Goal: Transaction & Acquisition: Purchase product/service

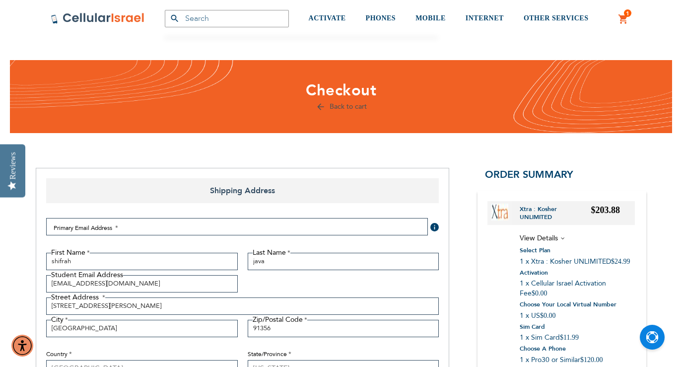
select select "US"
select select "12"
select select "70"
select select "4"
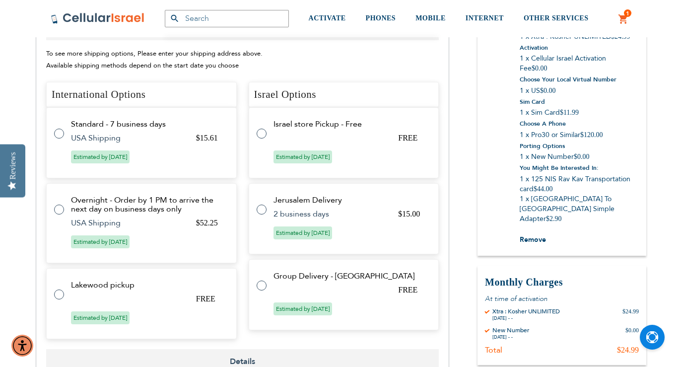
scroll to position [417, 0]
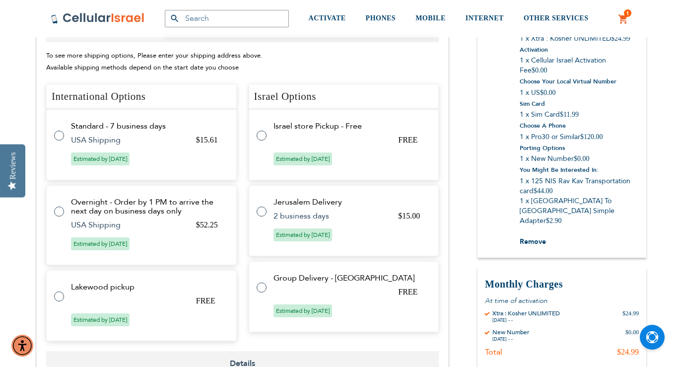
click at [51, 134] on tr "Standard - 7 business days $15.61 USA Shipping Estimated by [DATE]" at bounding box center [141, 144] width 191 height 71
radio input "true"
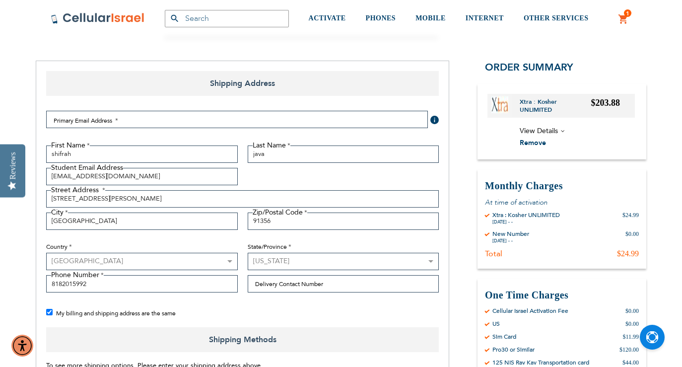
scroll to position [104, 0]
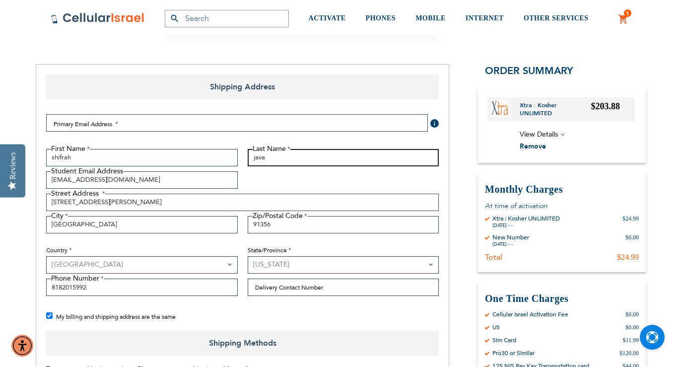
click at [267, 162] on input "java" at bounding box center [344, 157] width 192 height 17
type input "[PERSON_NAME]"
click at [259, 175] on div "First Name [GEOGRAPHIC_DATA] Last Name [PERSON_NAME] Student Email Address [EMA…" at bounding box center [242, 225] width 402 height 152
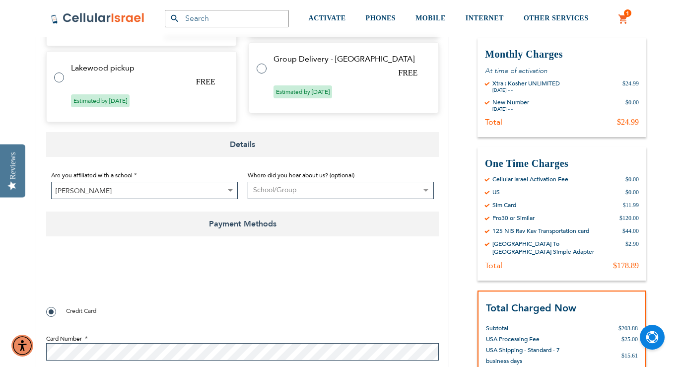
scroll to position [707, 0]
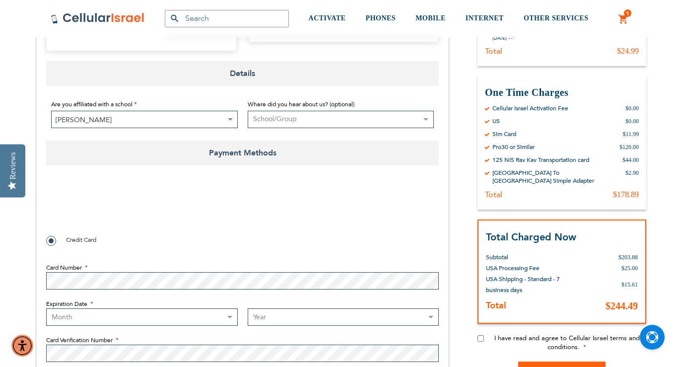
checkbox input "true"
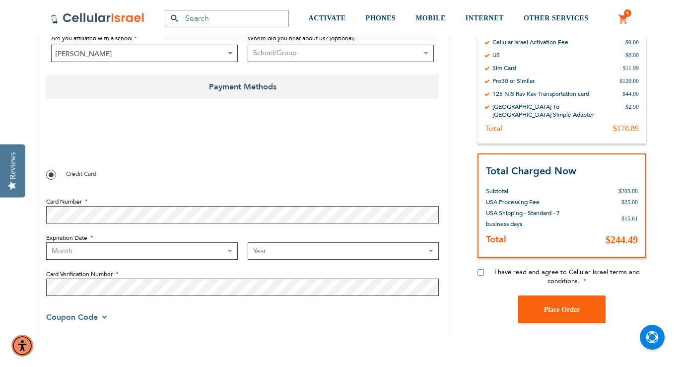
scroll to position [775, 0]
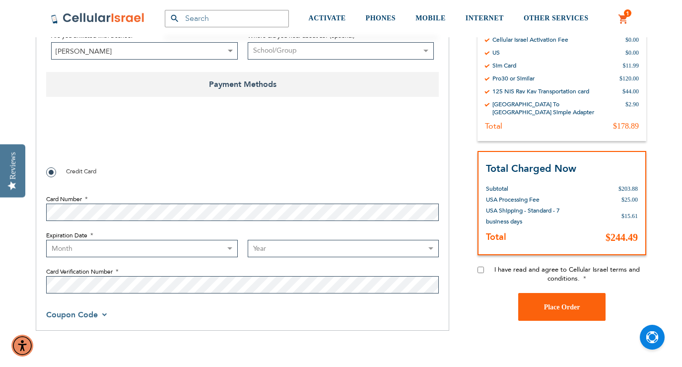
select select "1"
select select "2026"
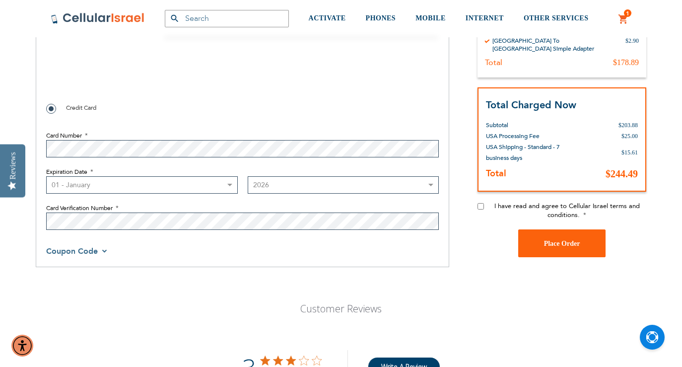
scroll to position [839, 0]
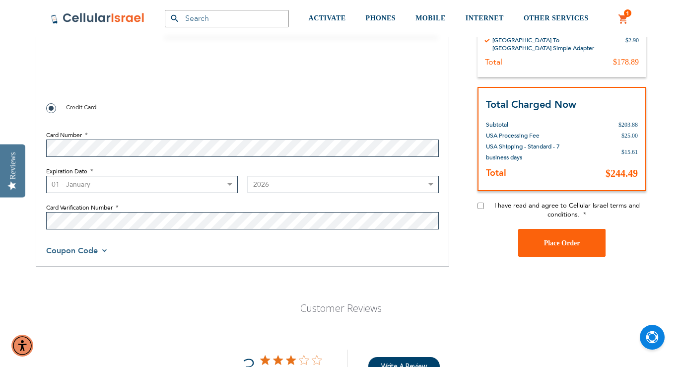
click at [482, 211] on div "I have read and agree to Cellular Israel terms and conditions." at bounding box center [561, 215] width 169 height 28
click at [478, 208] on input "I have read and agree to Cellular Israel terms and conditions." at bounding box center [480, 205] width 6 height 6
checkbox input "true"
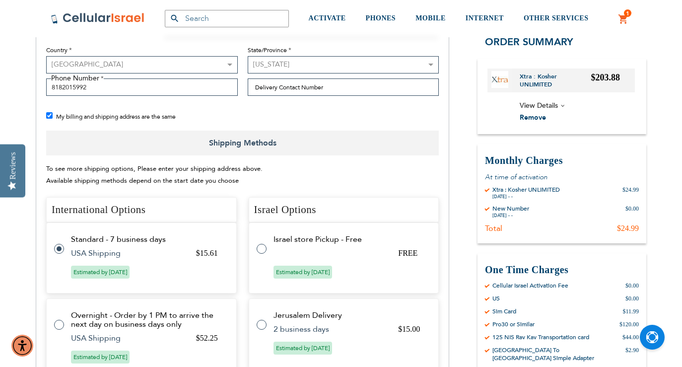
scroll to position [734, 0]
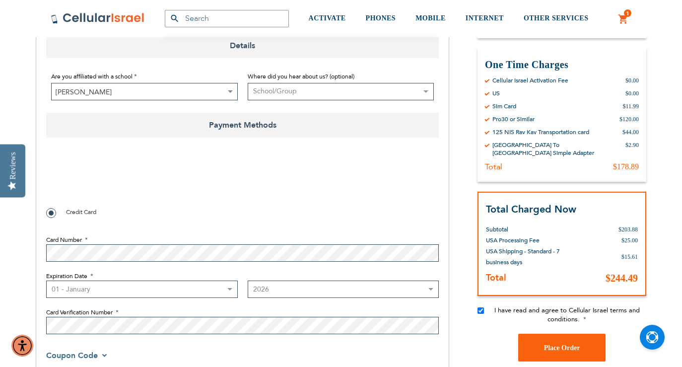
checkbox input "true"
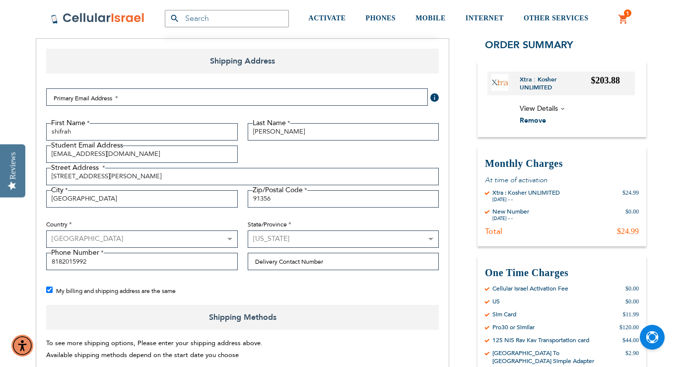
scroll to position [124, 0]
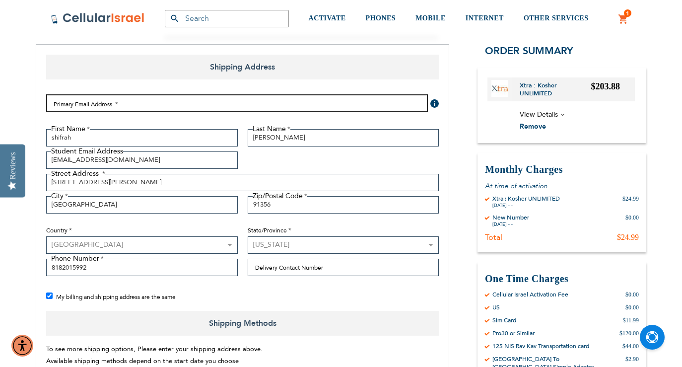
click at [218, 103] on input "Email Address" at bounding box center [237, 102] width 382 height 17
type input "[EMAIL_ADDRESS][DOMAIN_NAME]"
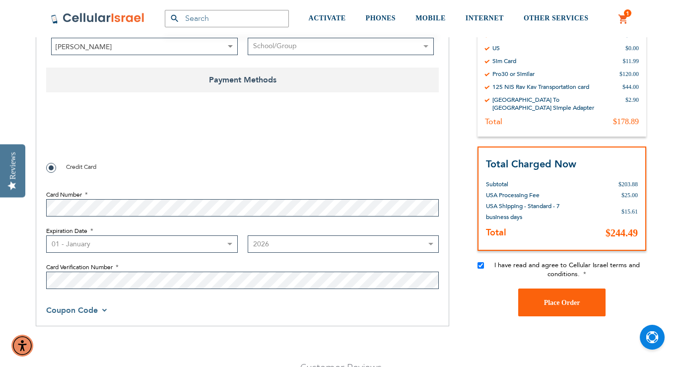
scroll to position [778, 0]
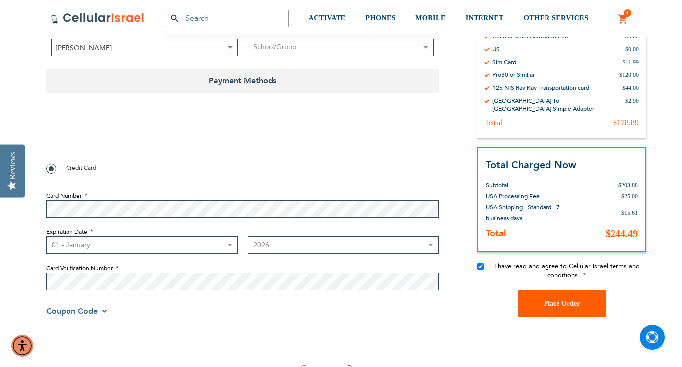
click at [562, 307] on span "Place Order" at bounding box center [562, 303] width 36 height 7
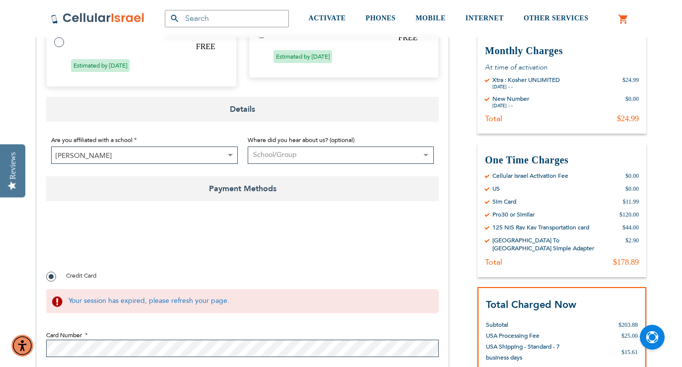
scroll to position [0, 0]
